Goal: Manage account settings

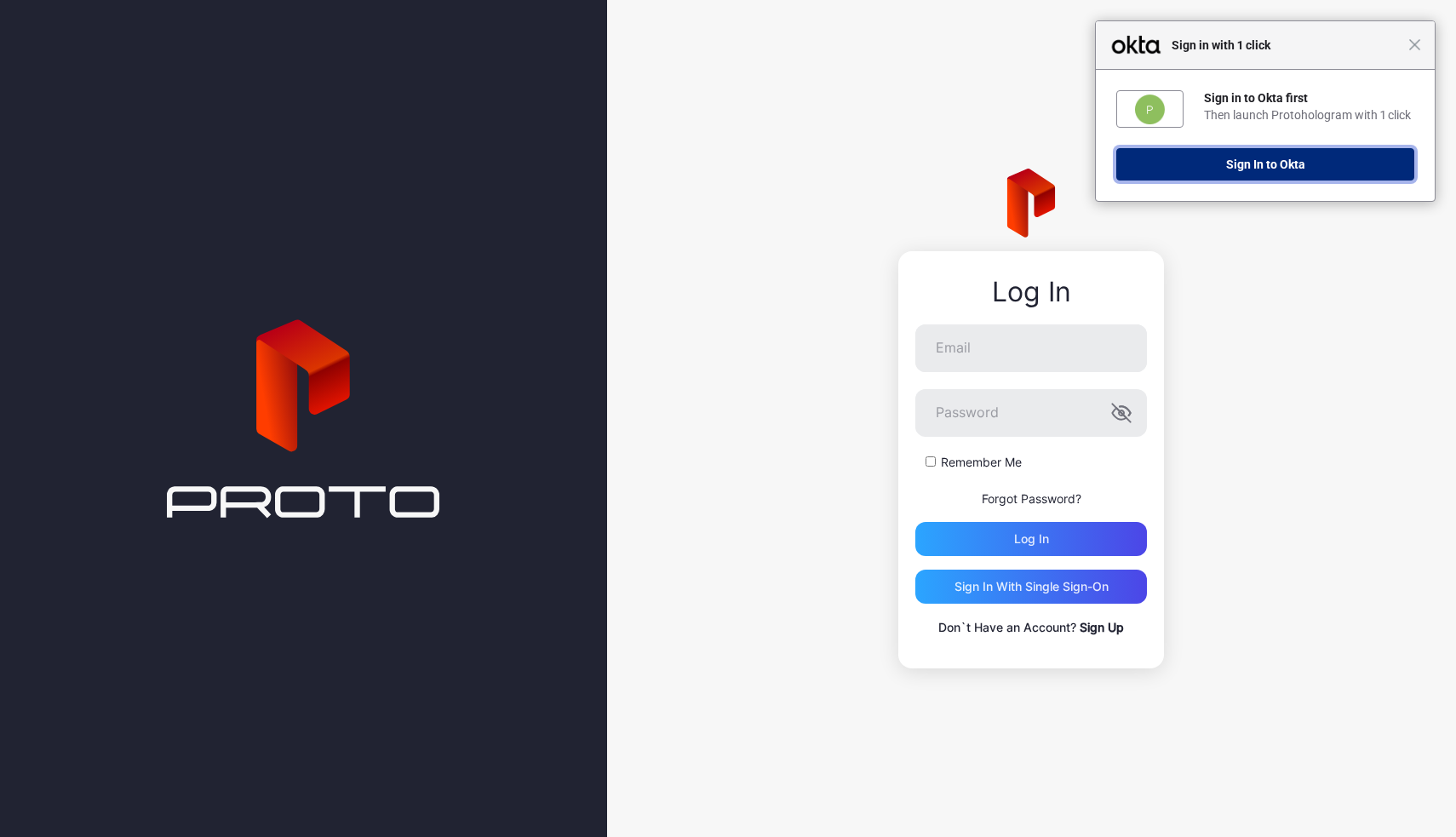
click at [1161, 174] on button "Sign In to Okta" at bounding box center [1265, 164] width 298 height 33
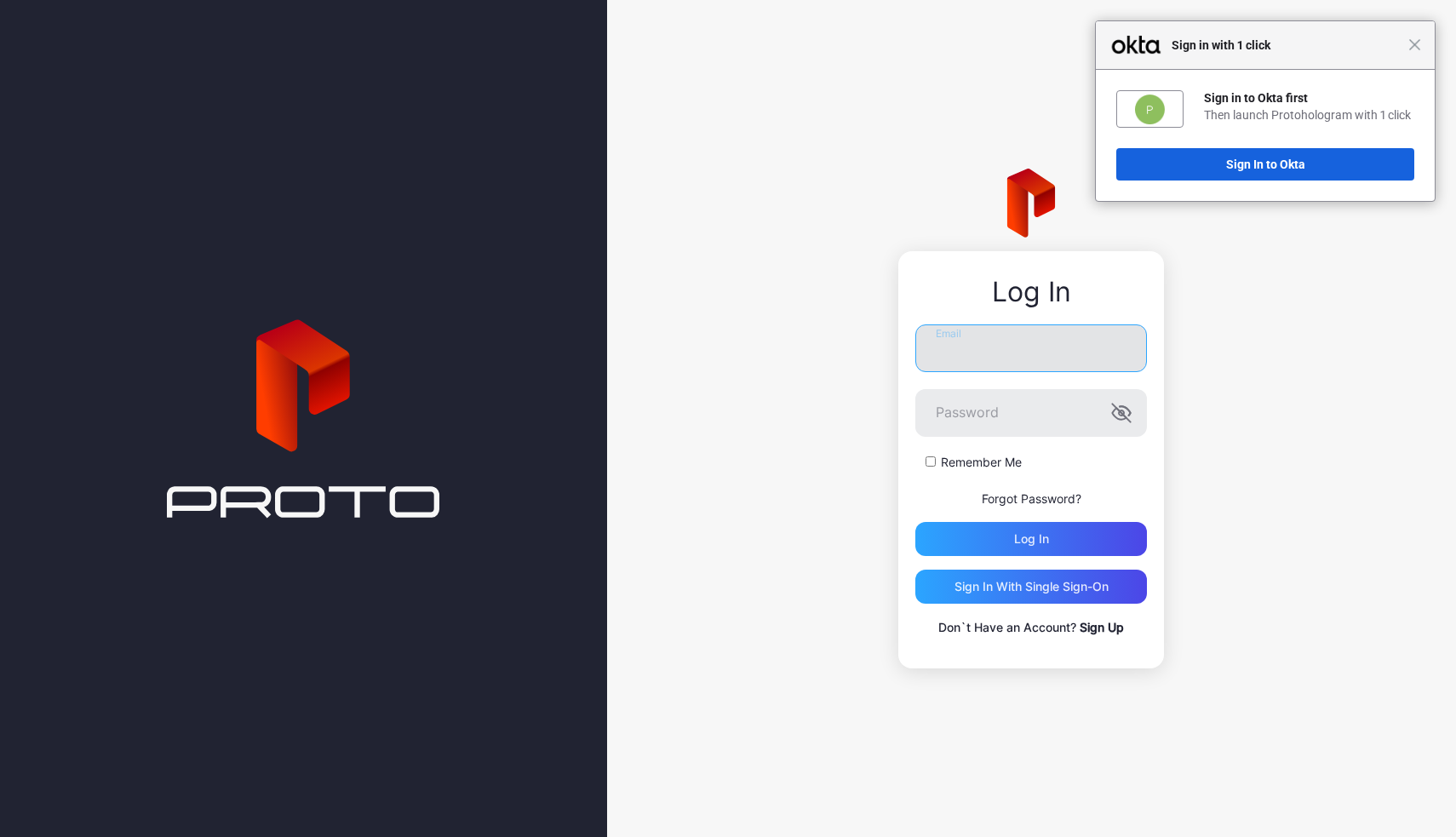
click at [1040, 355] on input "Email" at bounding box center [1031, 348] width 232 height 48
type input "**********"
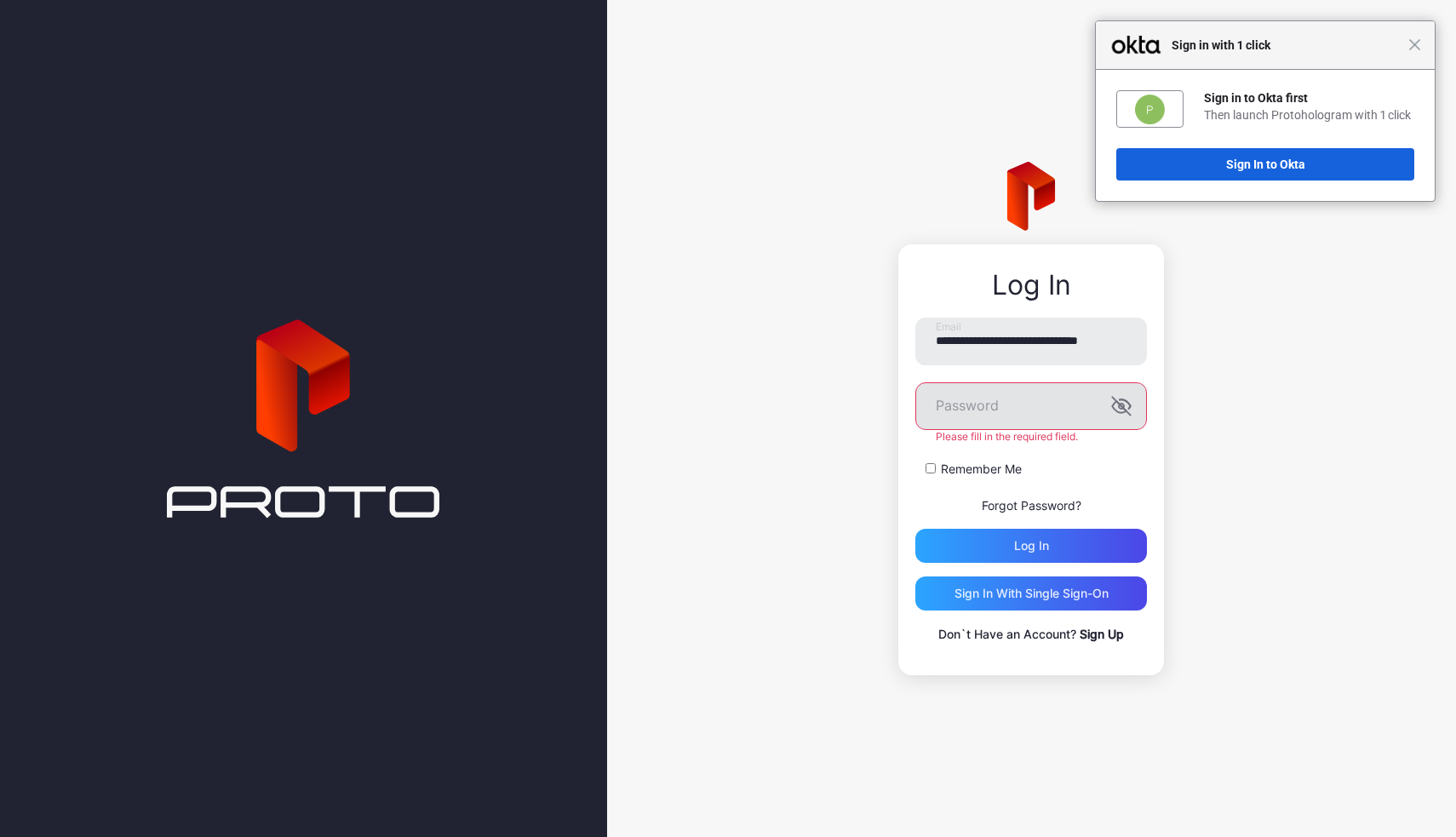
click at [1120, 416] on icon "button" at bounding box center [1120, 405] width 20 height 20
click at [1122, 409] on icon "button" at bounding box center [1121, 406] width 5 height 5
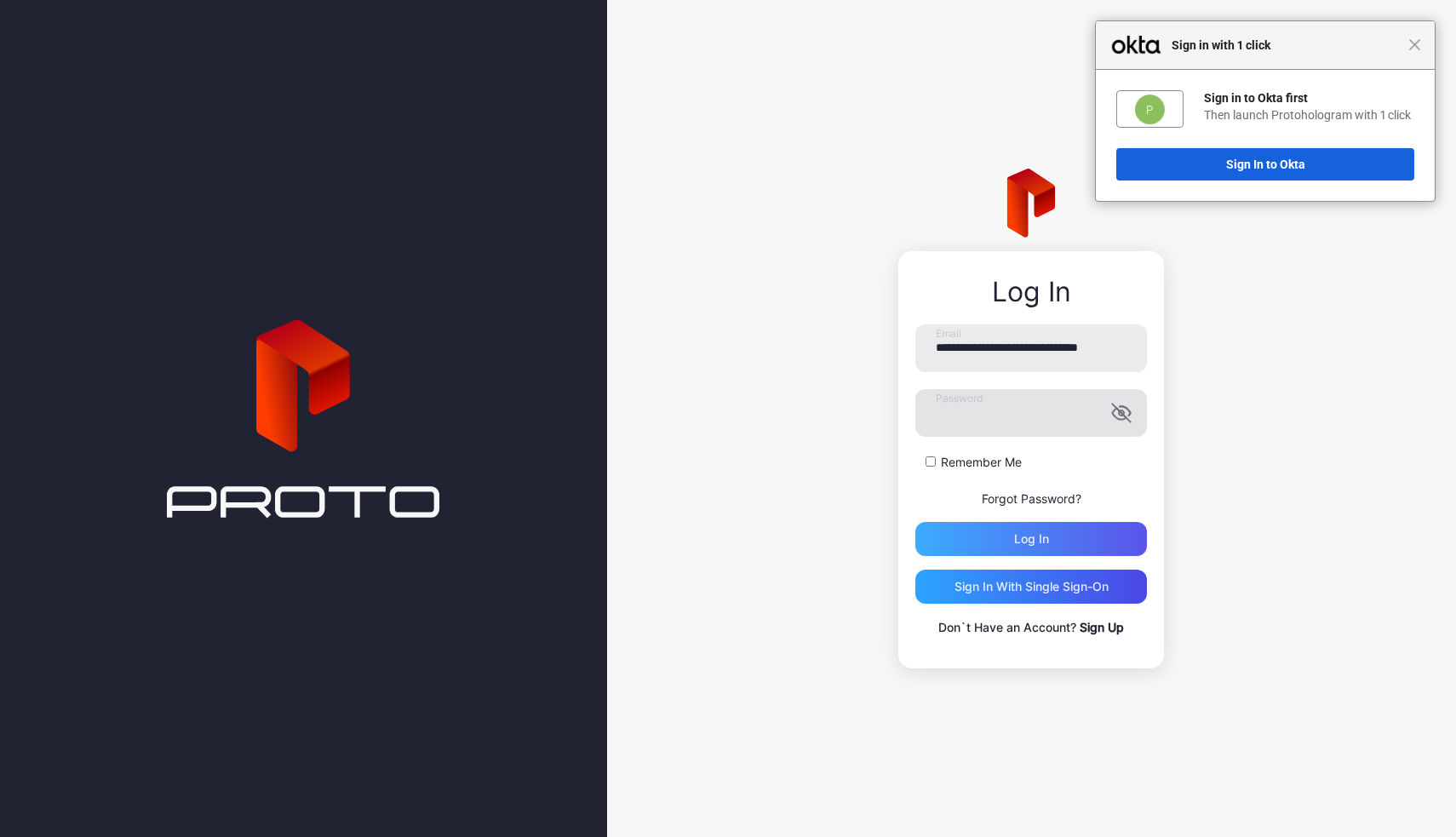
click at [1011, 544] on div "Log in" at bounding box center [1031, 538] width 232 height 34
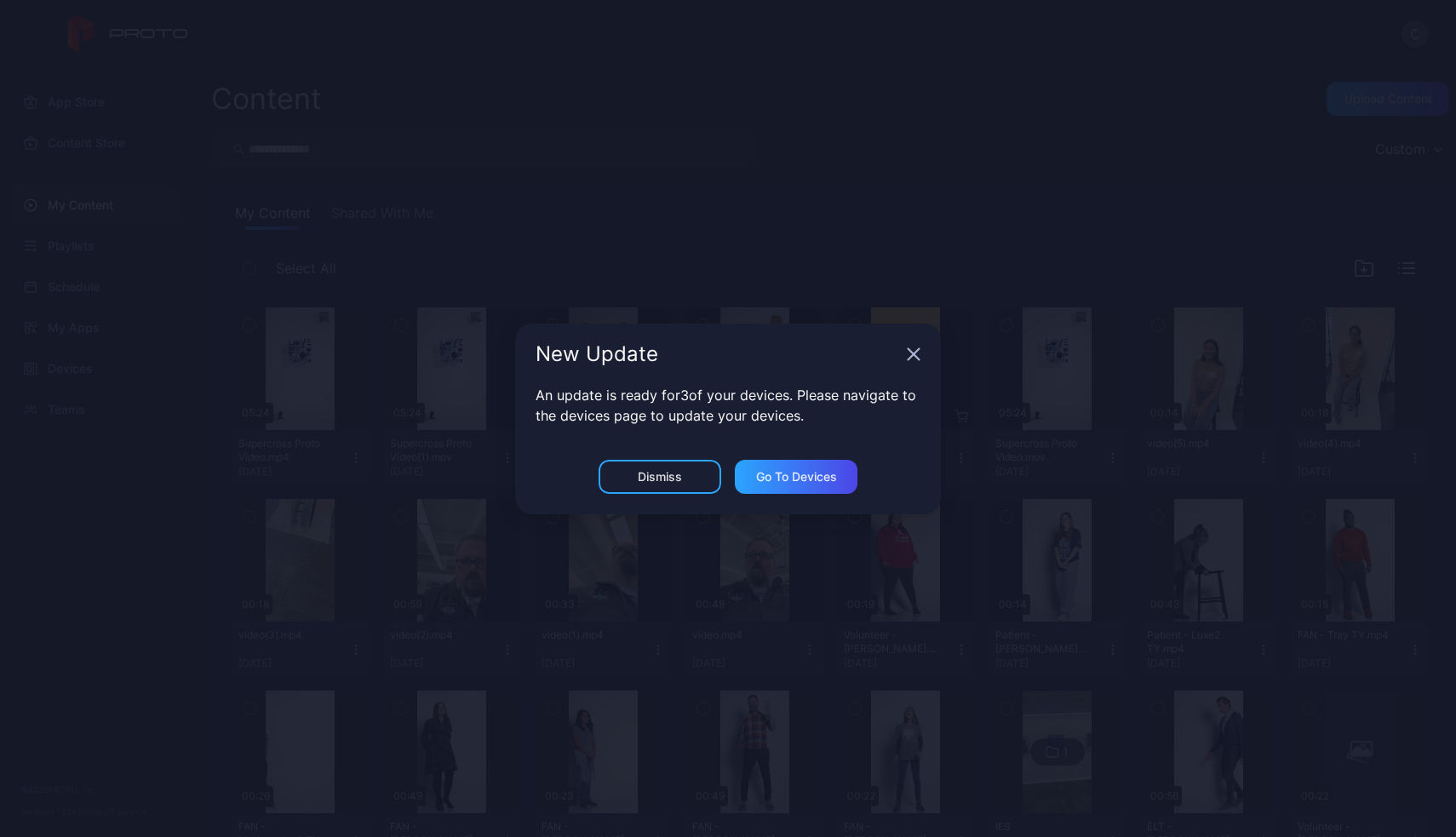
click at [698, 469] on div "Dismiss" at bounding box center [659, 477] width 122 height 34
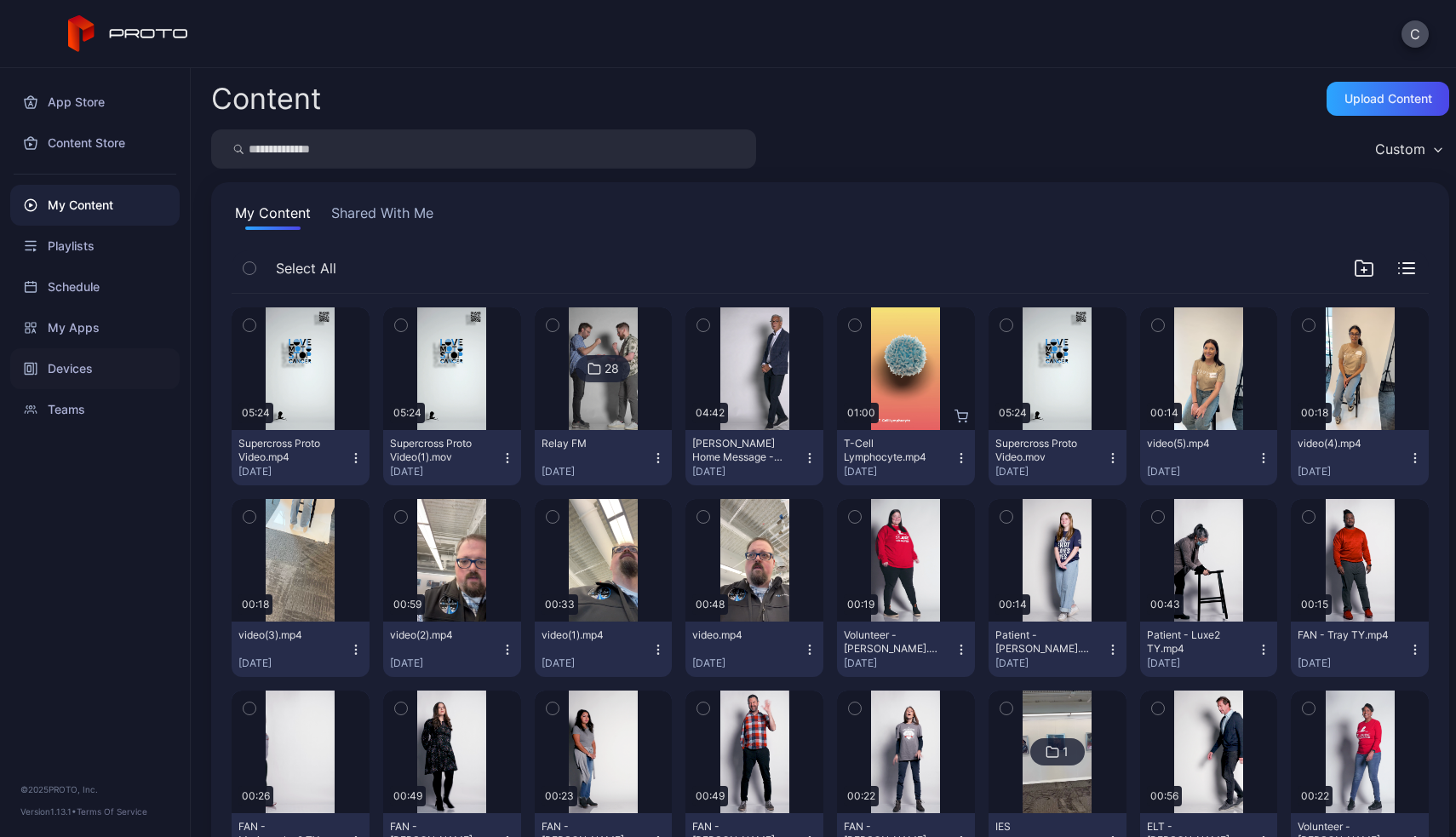
click at [82, 373] on div "Devices" at bounding box center [95, 368] width 169 height 41
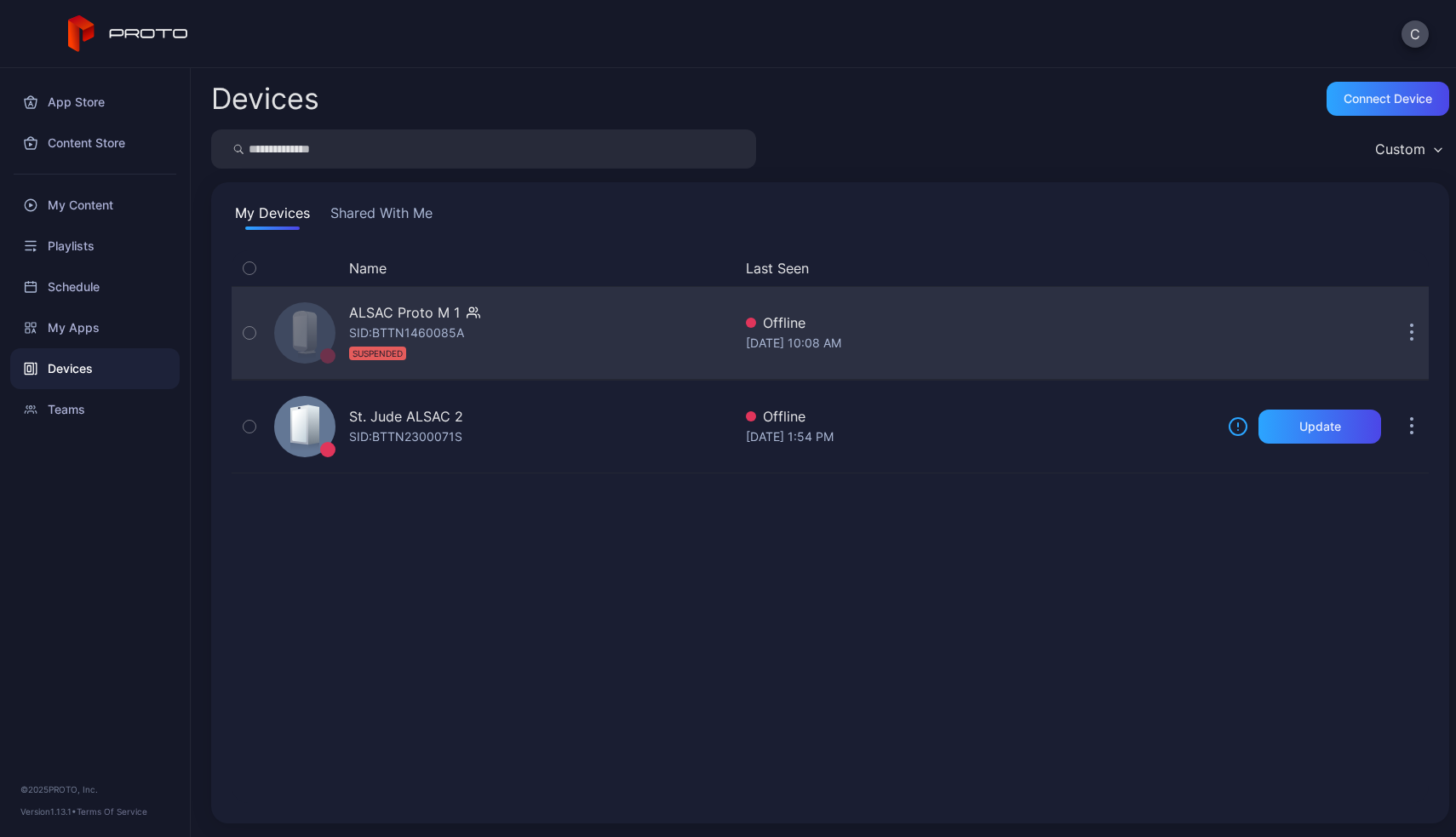
click at [449, 358] on div "SID: BTTN1460085A SUSPENDED" at bounding box center [406, 343] width 115 height 41
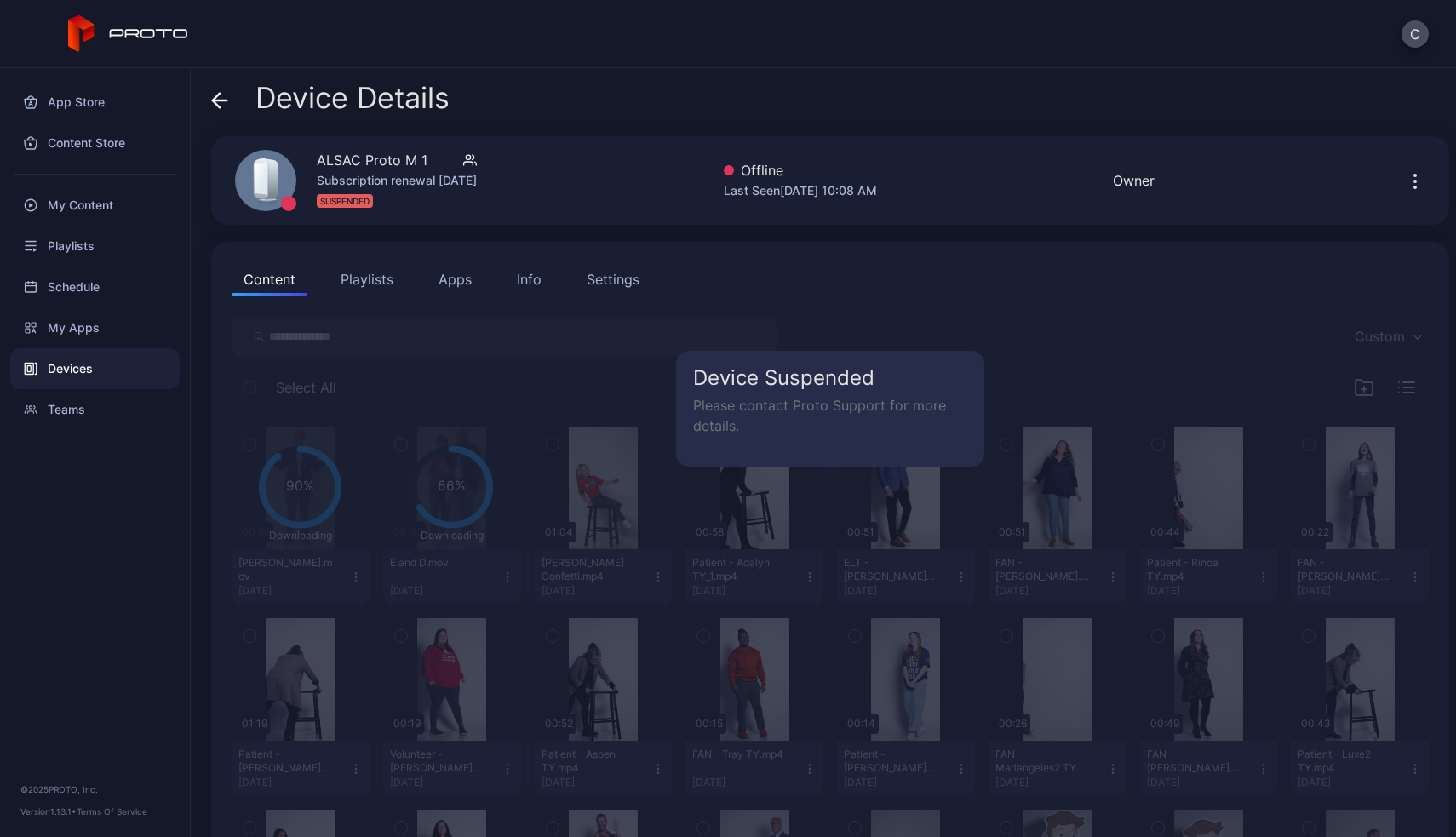
click at [369, 282] on button "Playlists" at bounding box center [366, 279] width 77 height 34
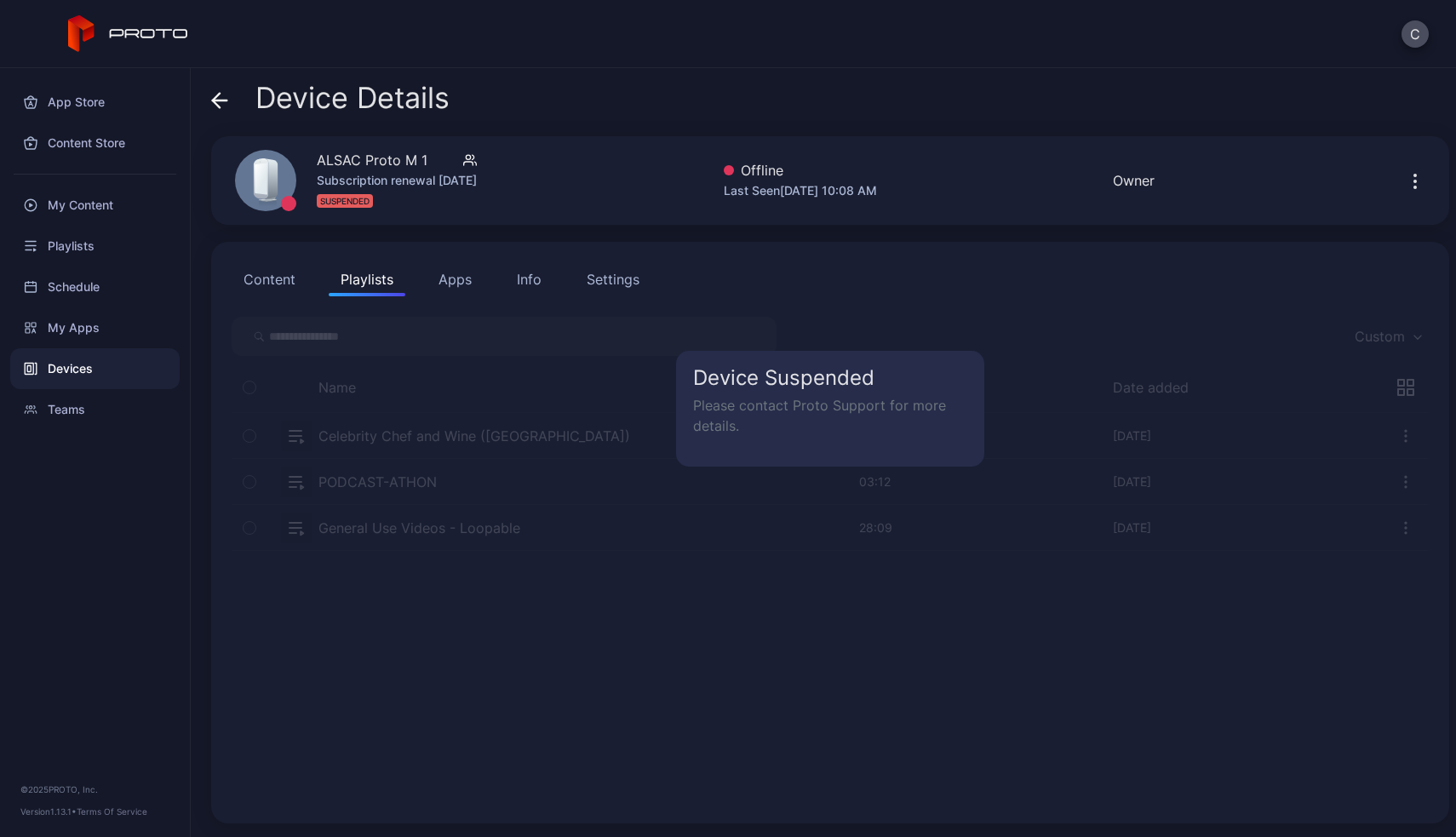
click at [280, 274] on button "Content" at bounding box center [270, 279] width 76 height 34
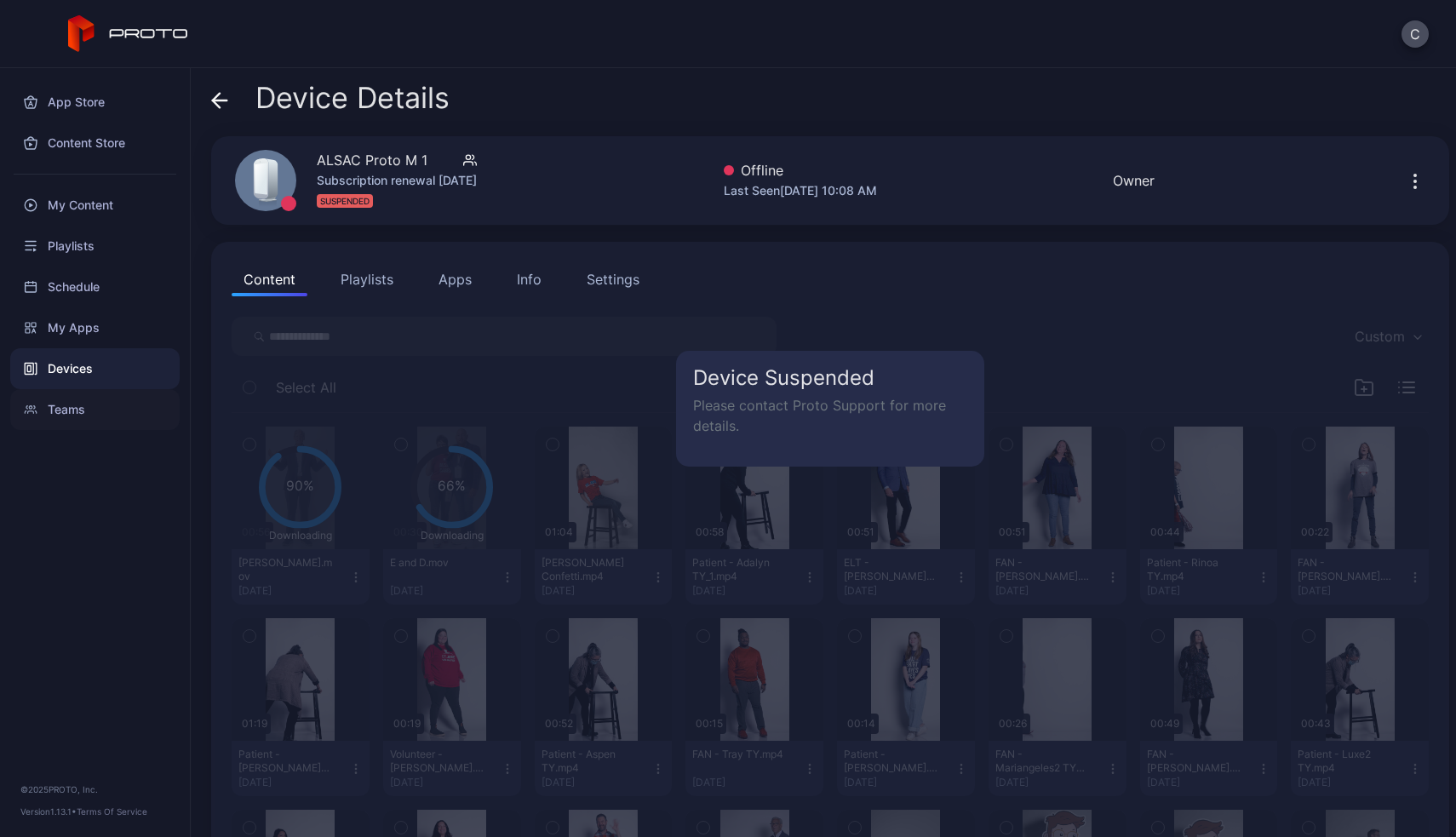
click at [78, 408] on div "Teams" at bounding box center [95, 410] width 169 height 41
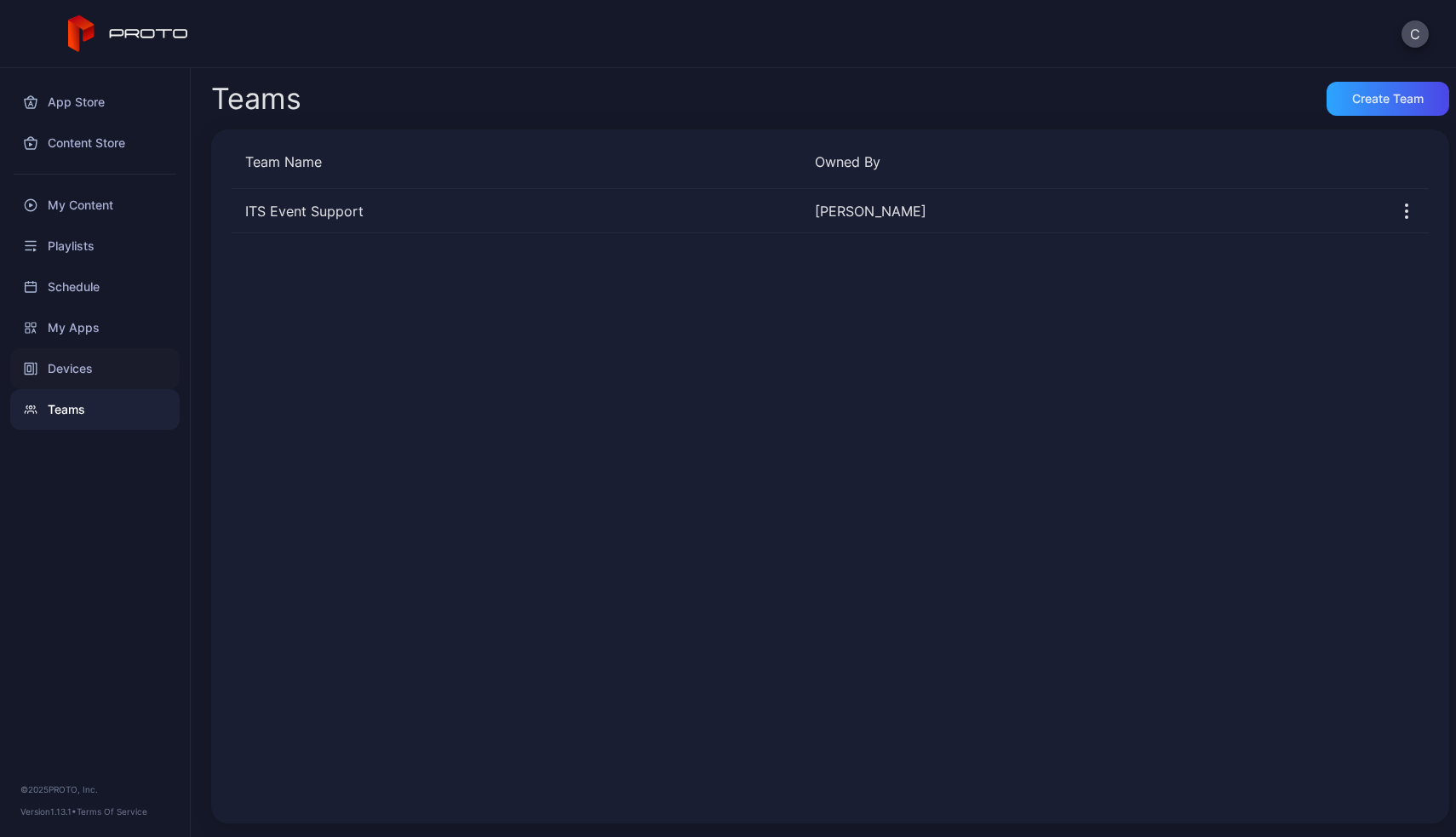
click at [76, 374] on div "Devices" at bounding box center [95, 368] width 169 height 41
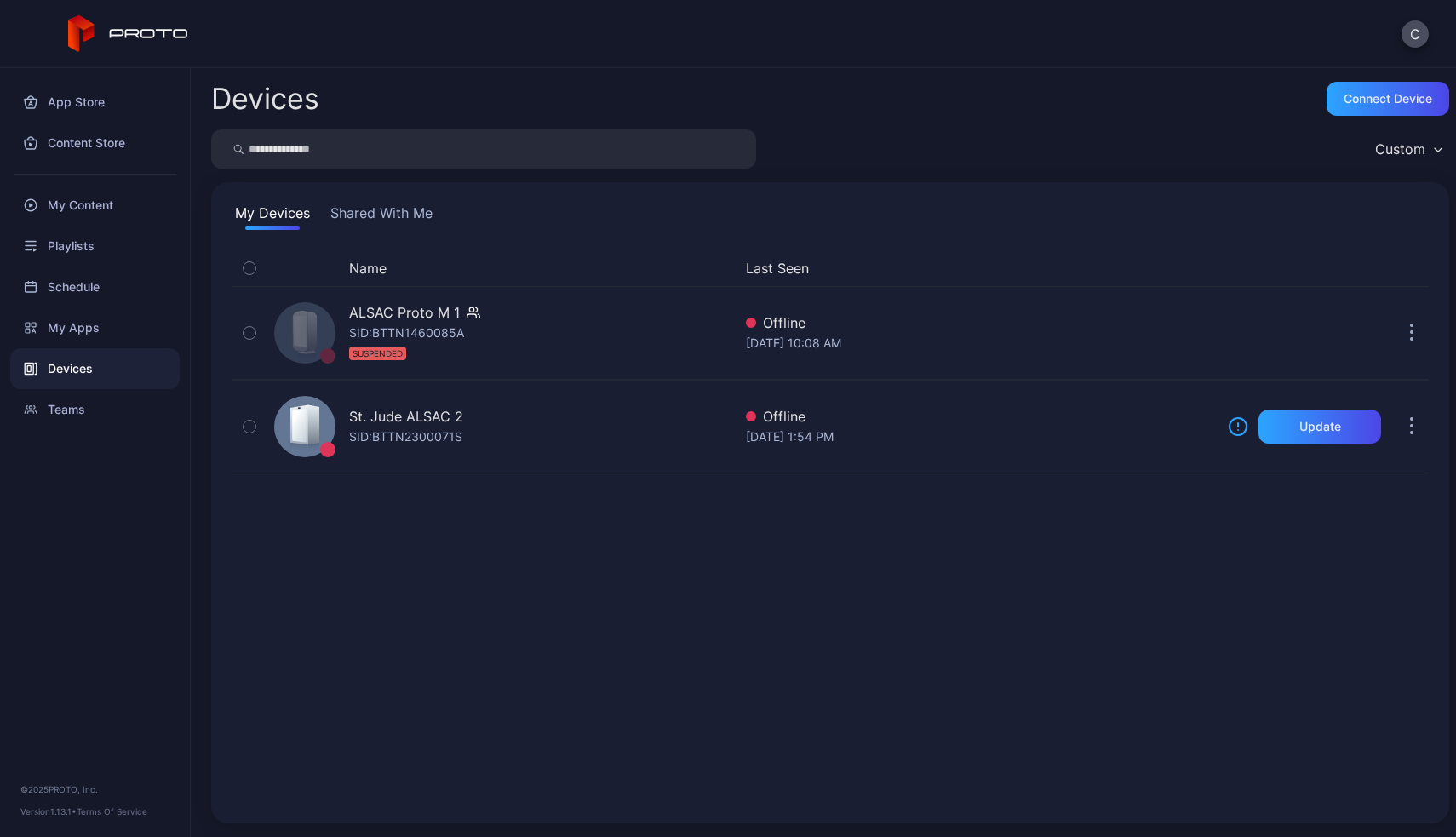
click at [394, 204] on button "Shared With Me" at bounding box center [381, 216] width 109 height 27
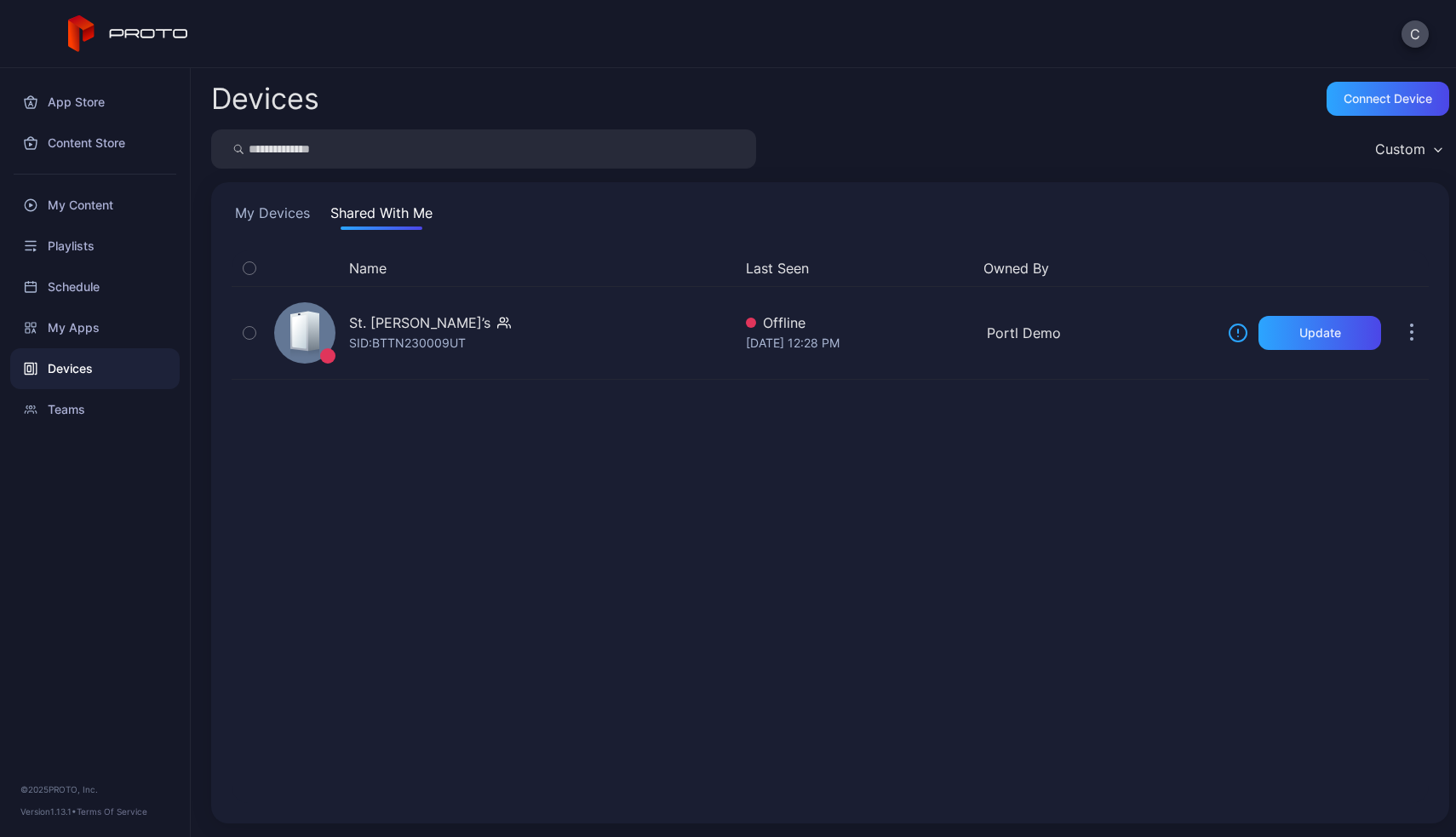
click at [282, 209] on button "My Devices" at bounding box center [272, 216] width 82 height 27
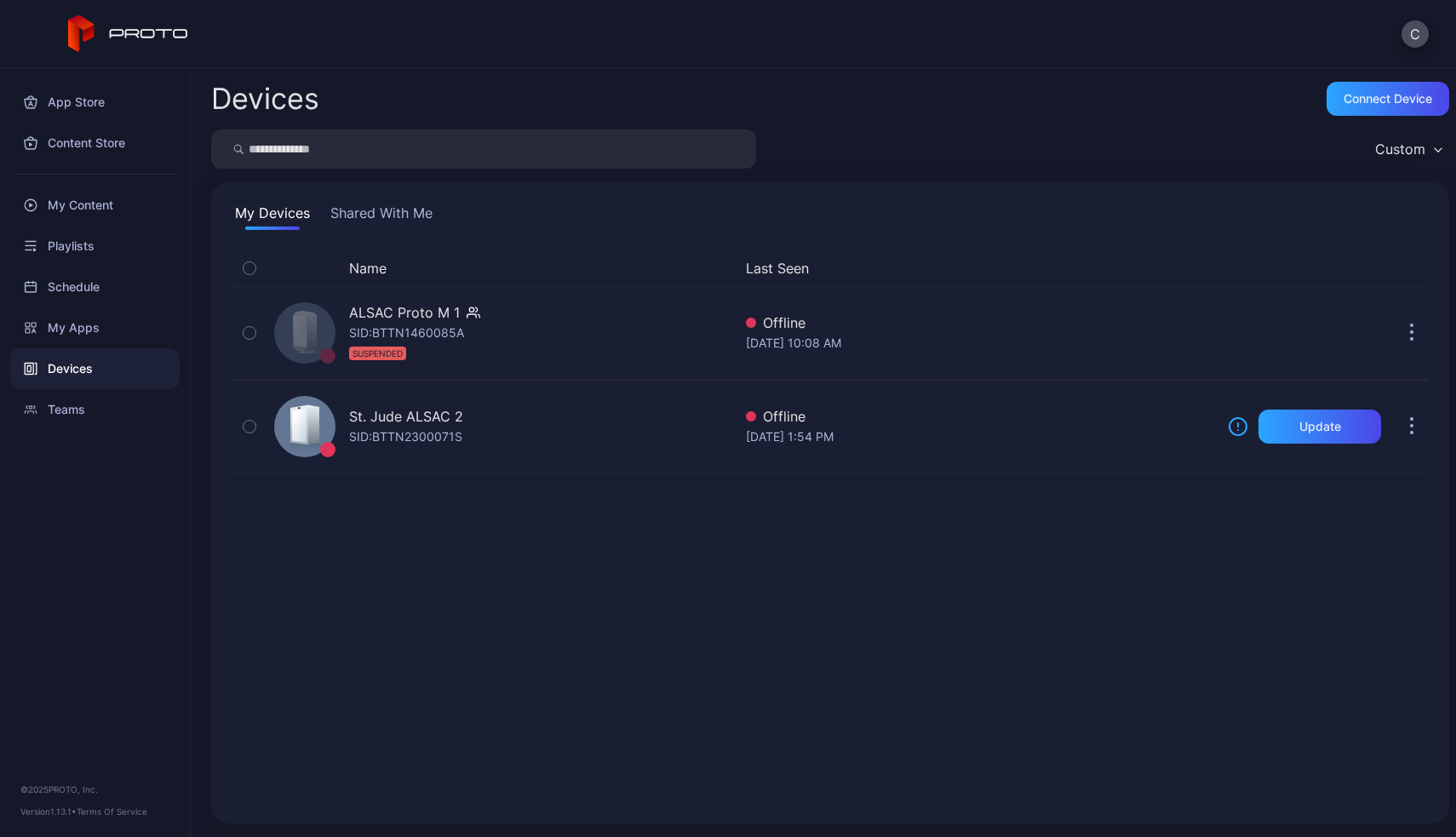
click at [381, 214] on button "Shared With Me" at bounding box center [381, 216] width 109 height 27
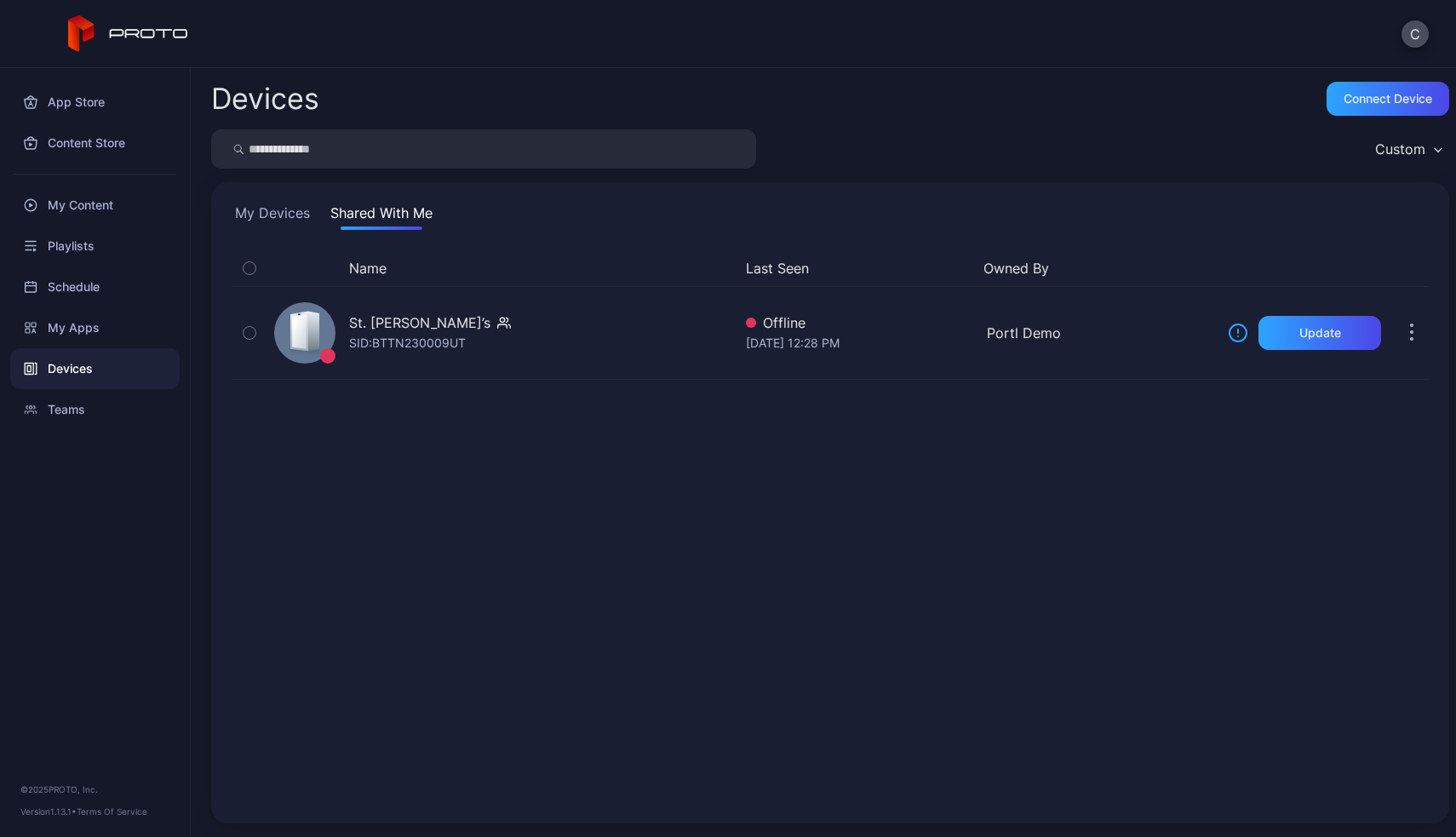
click at [289, 207] on button "My Devices" at bounding box center [272, 216] width 82 height 27
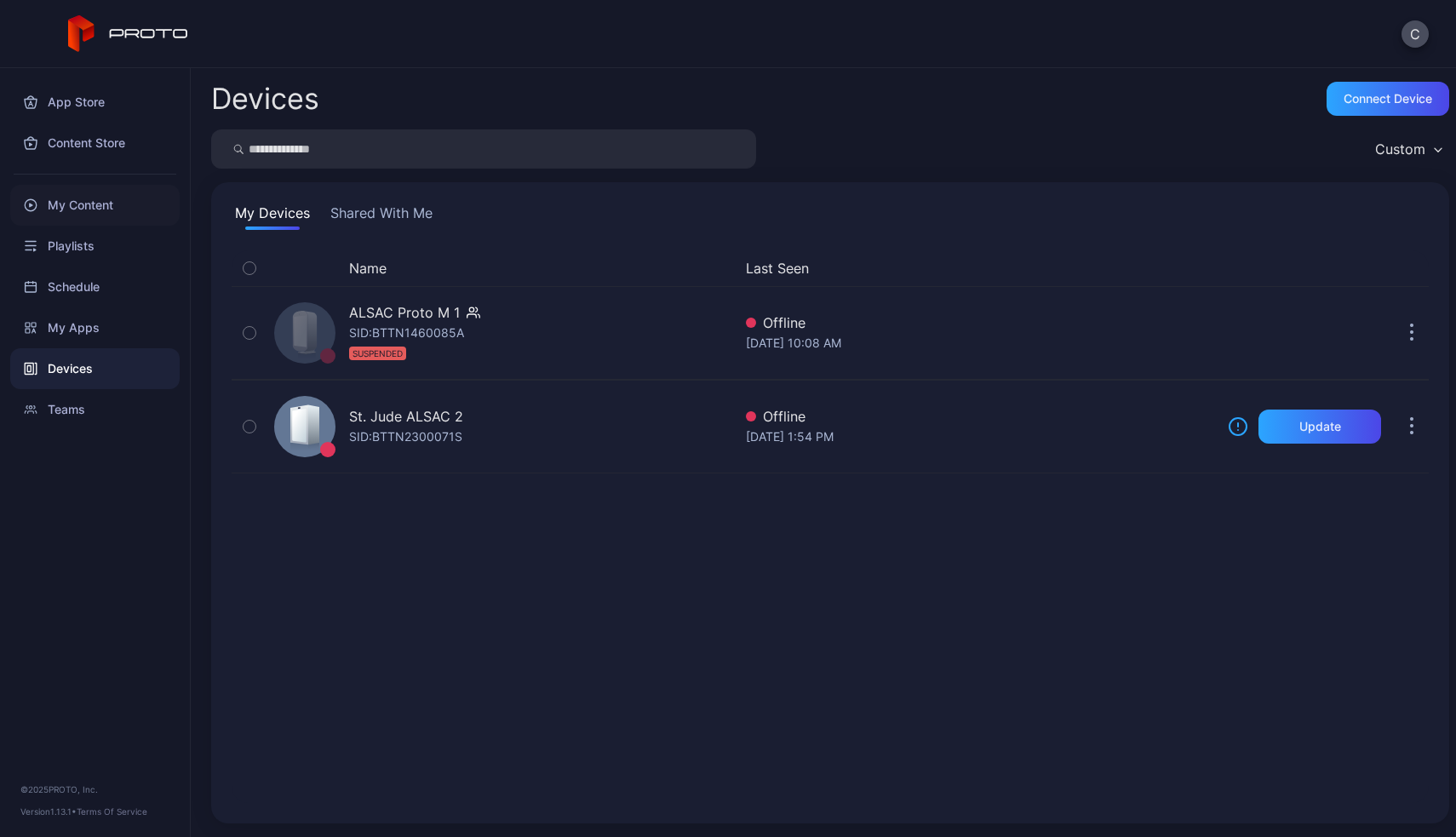
click at [117, 201] on div "My Content" at bounding box center [95, 205] width 169 height 41
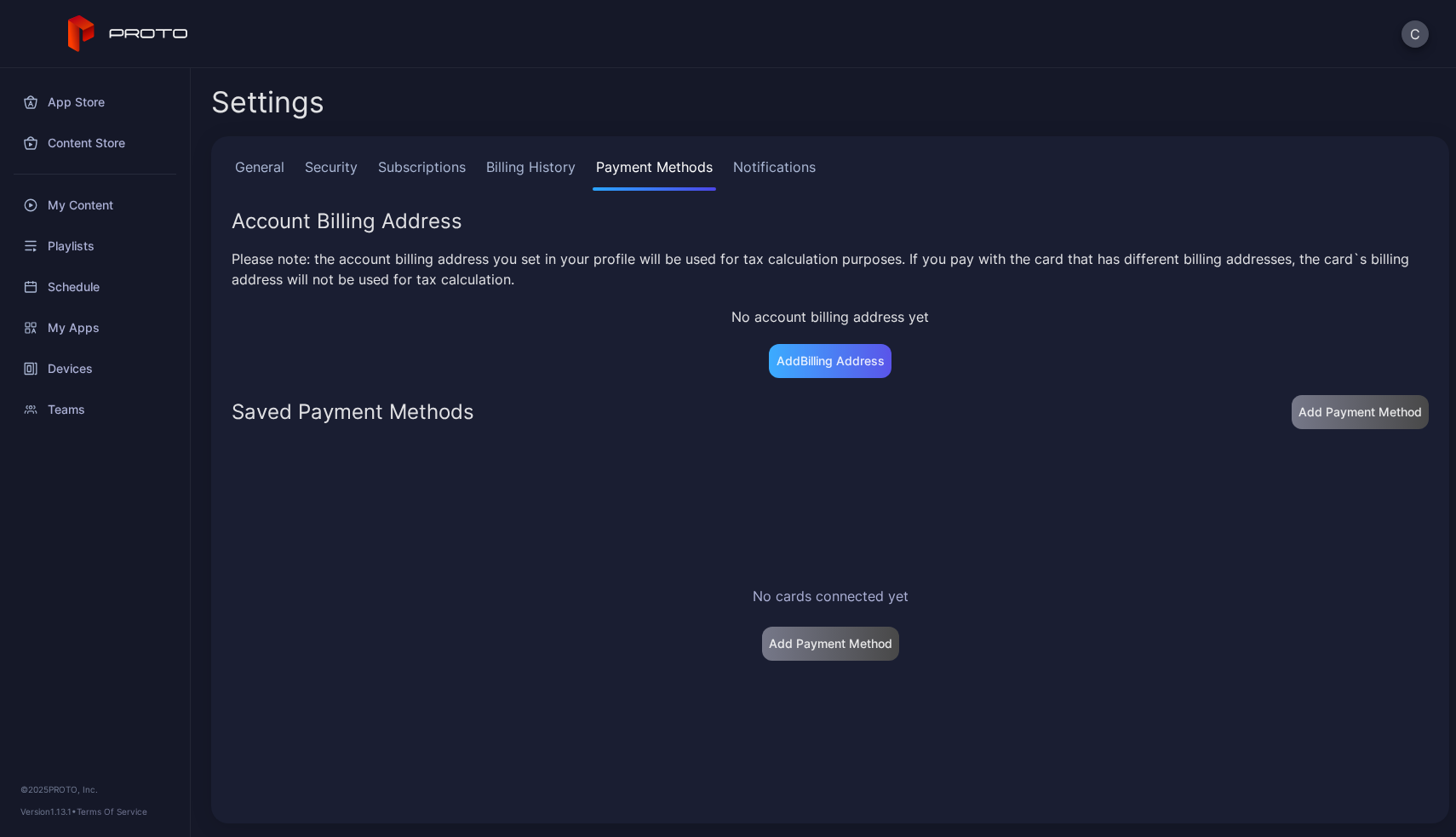
click at [844, 367] on div "Add Billing Address" at bounding box center [830, 360] width 108 height 13
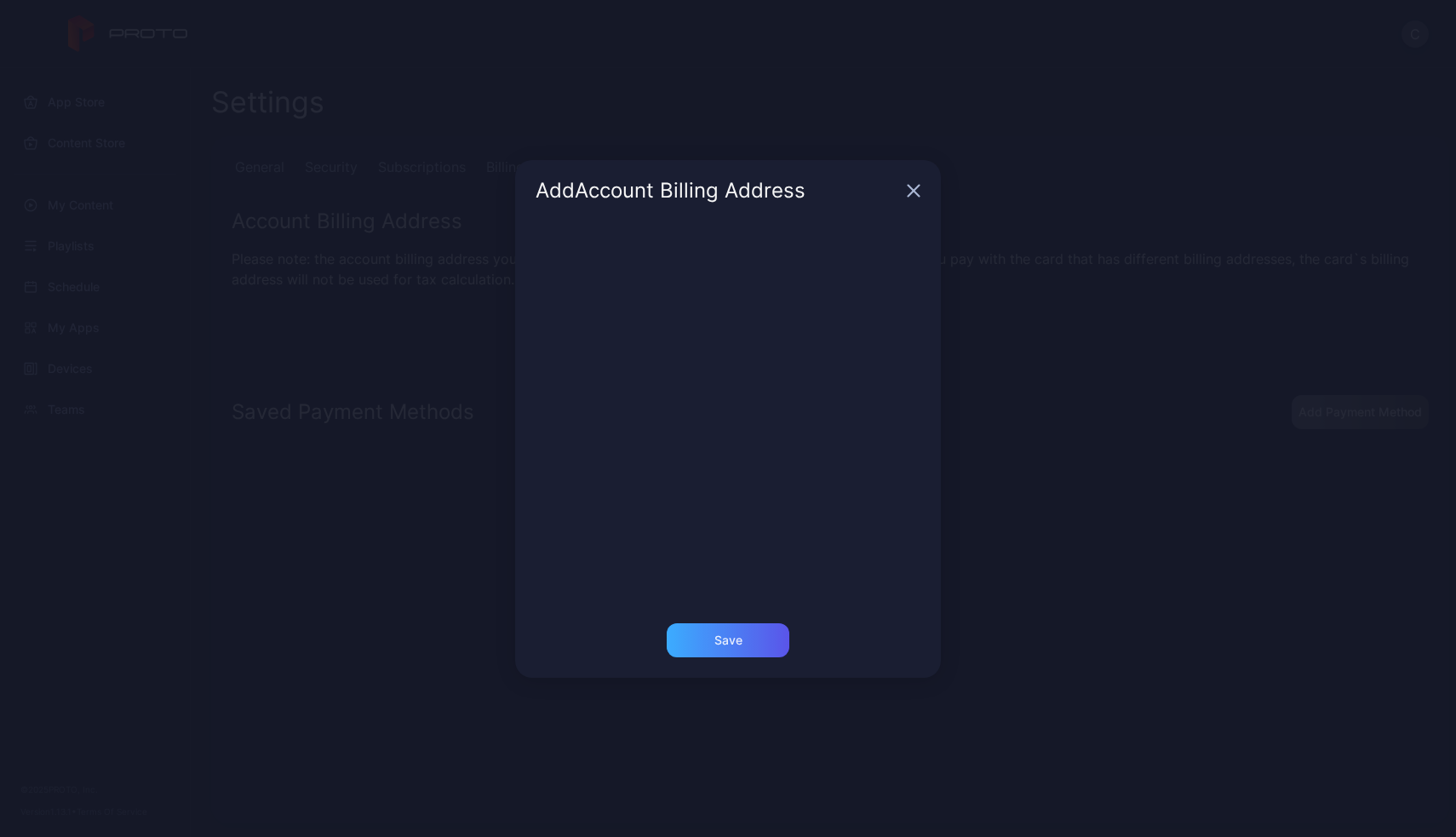
click at [750, 641] on div "Save" at bounding box center [728, 640] width 122 height 34
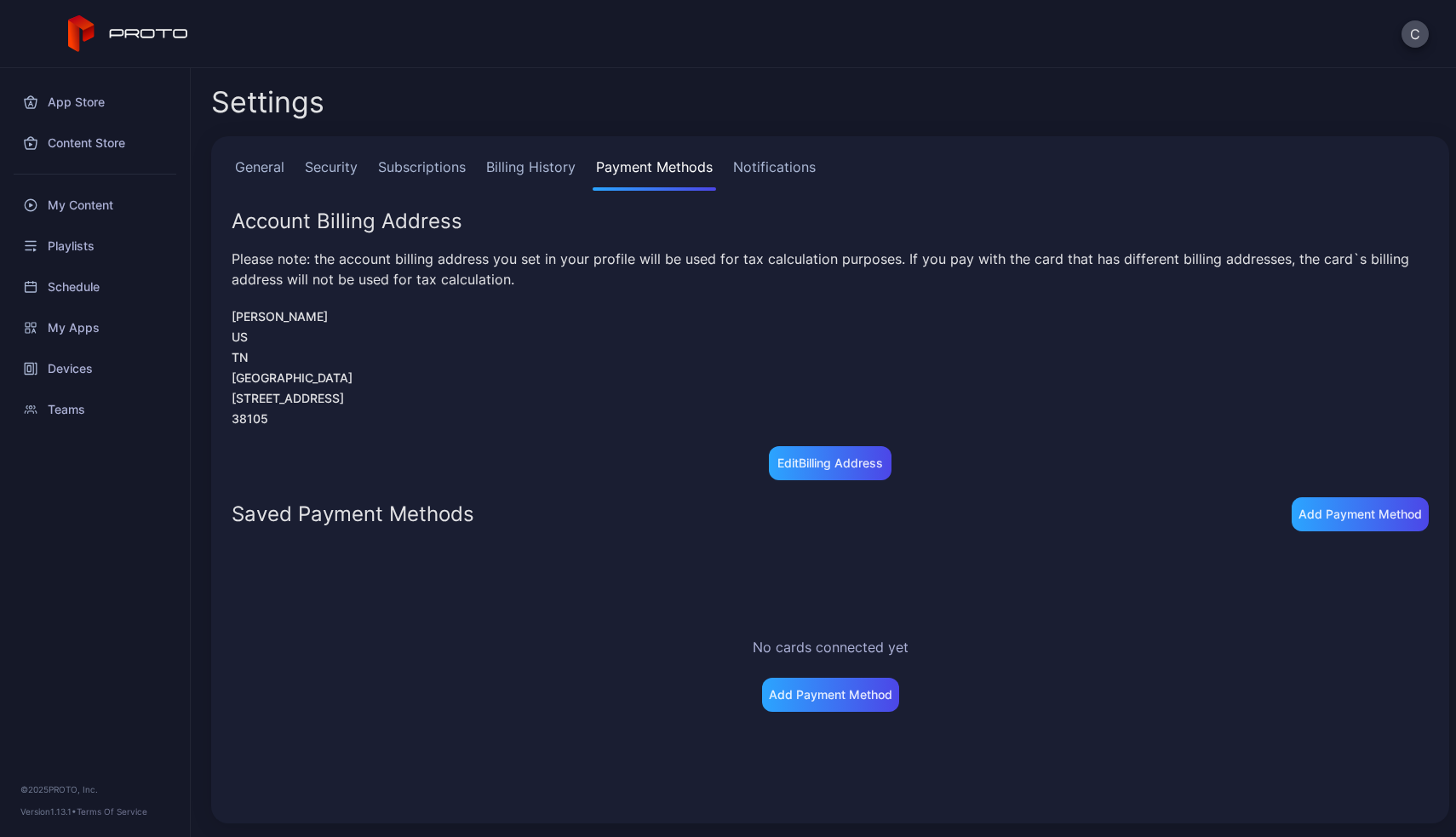
click at [554, 169] on link "Billing History" at bounding box center [530, 174] width 96 height 34
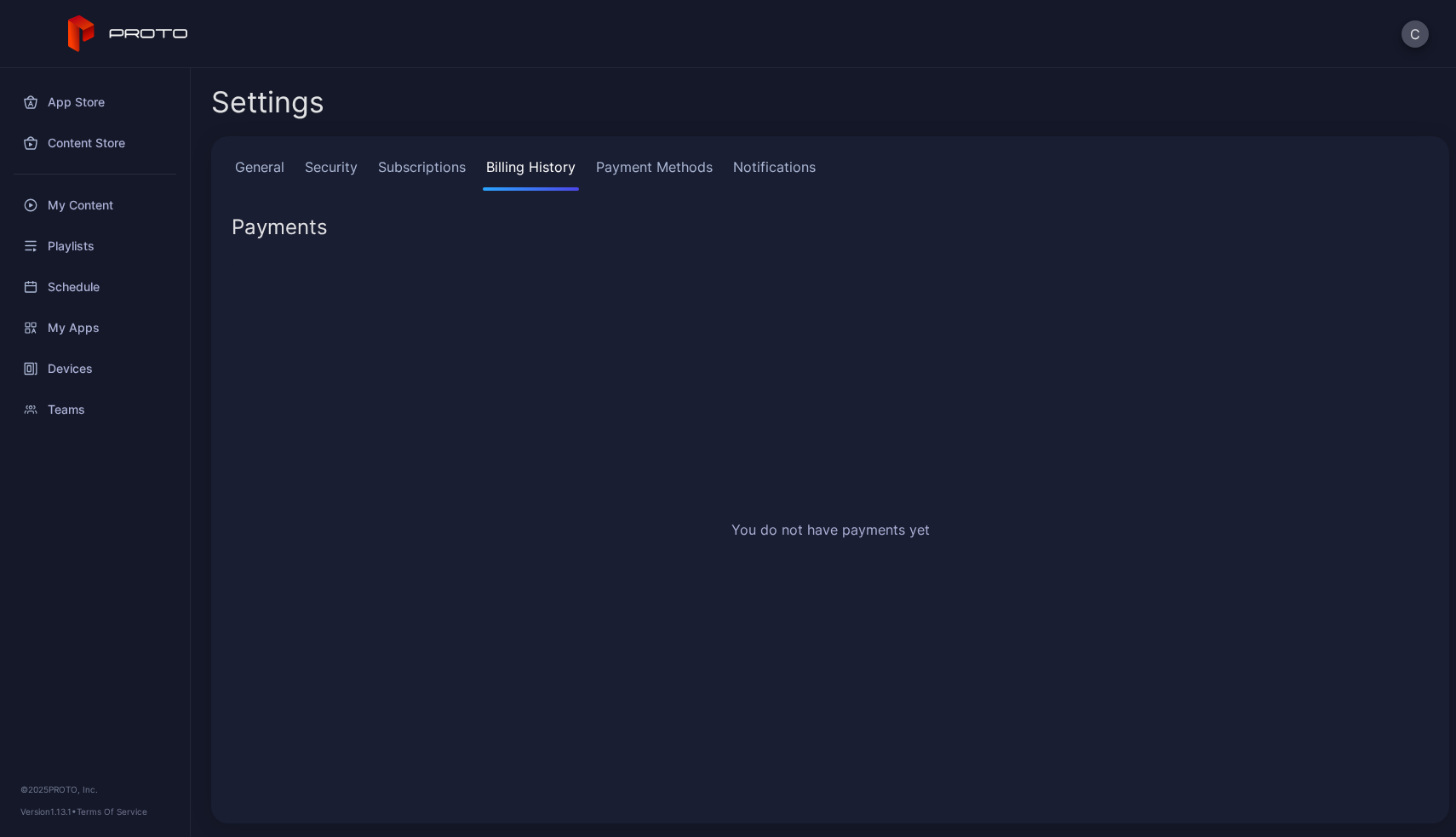
click at [437, 171] on link "Subscriptions" at bounding box center [421, 174] width 94 height 34
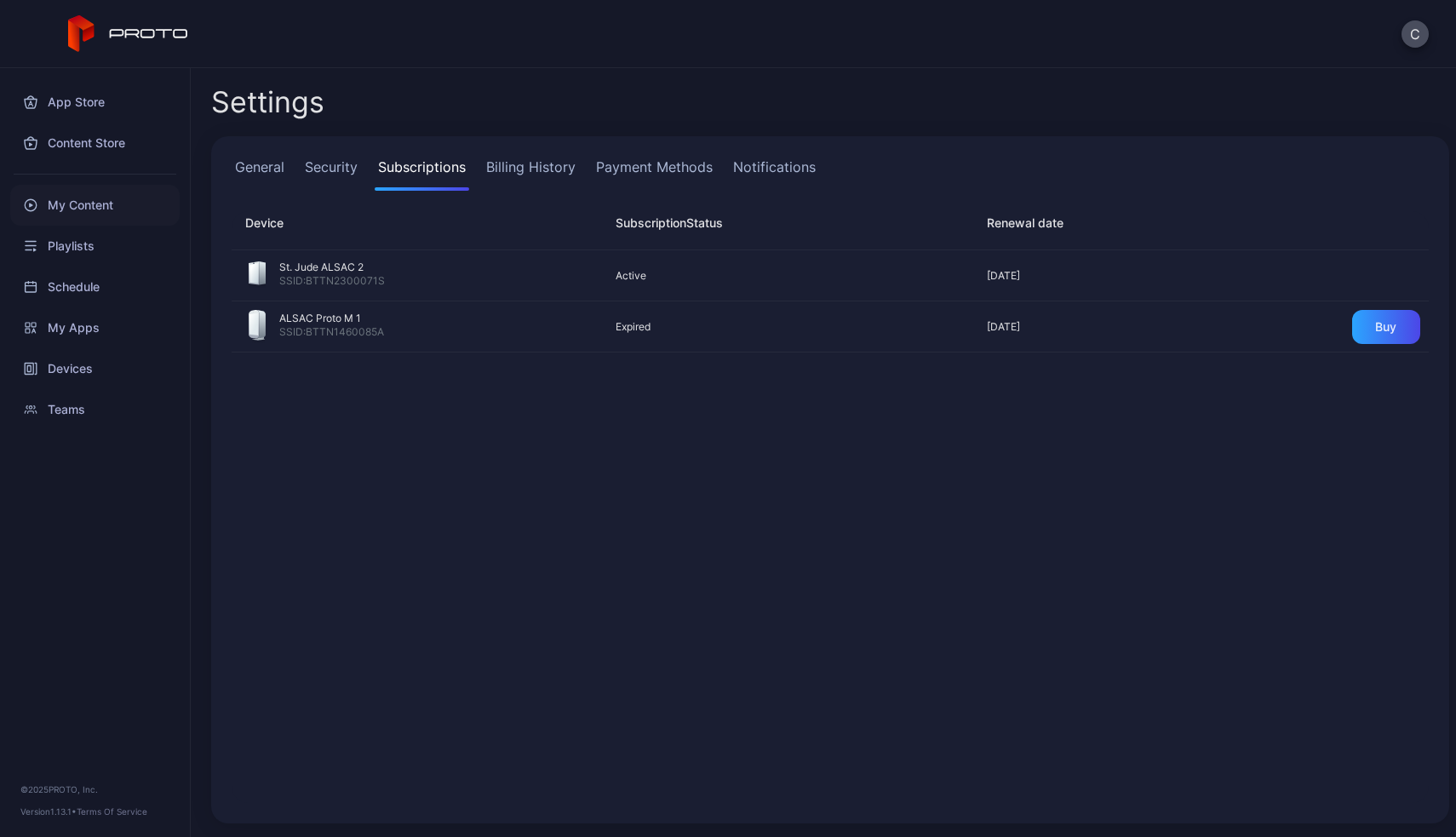
click at [95, 204] on div "My Content" at bounding box center [95, 205] width 169 height 41
